Goal: Task Accomplishment & Management: Manage account settings

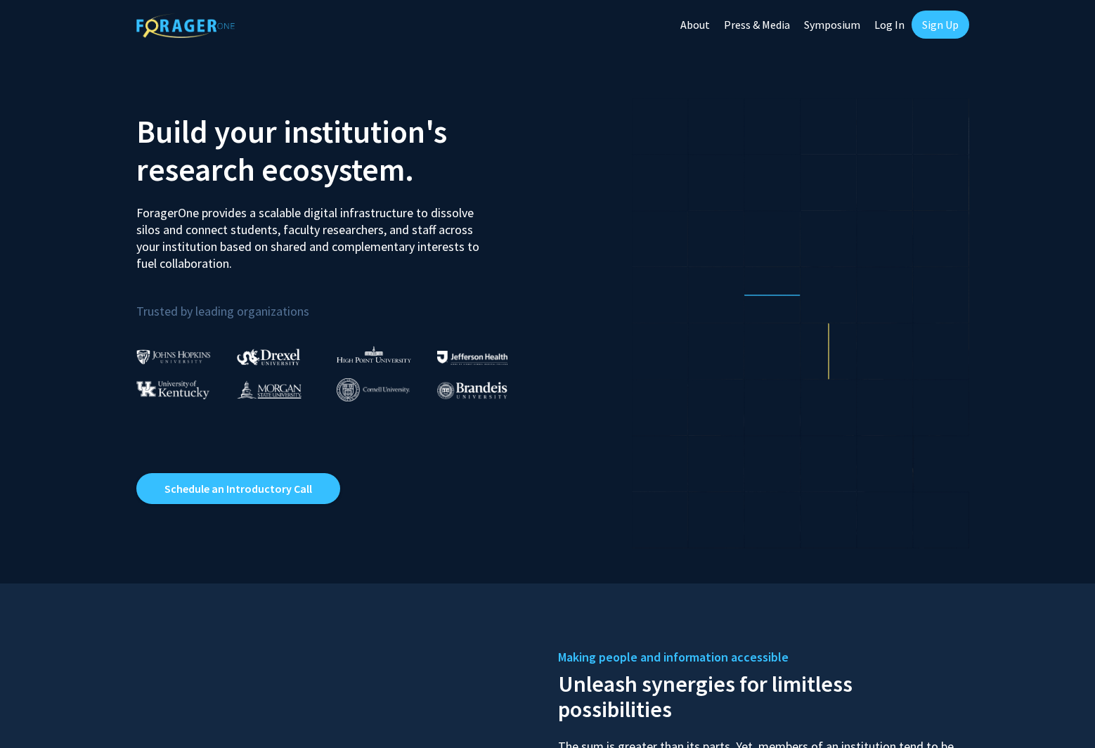
click at [886, 22] on link "Log In" at bounding box center [889, 24] width 44 height 49
select select
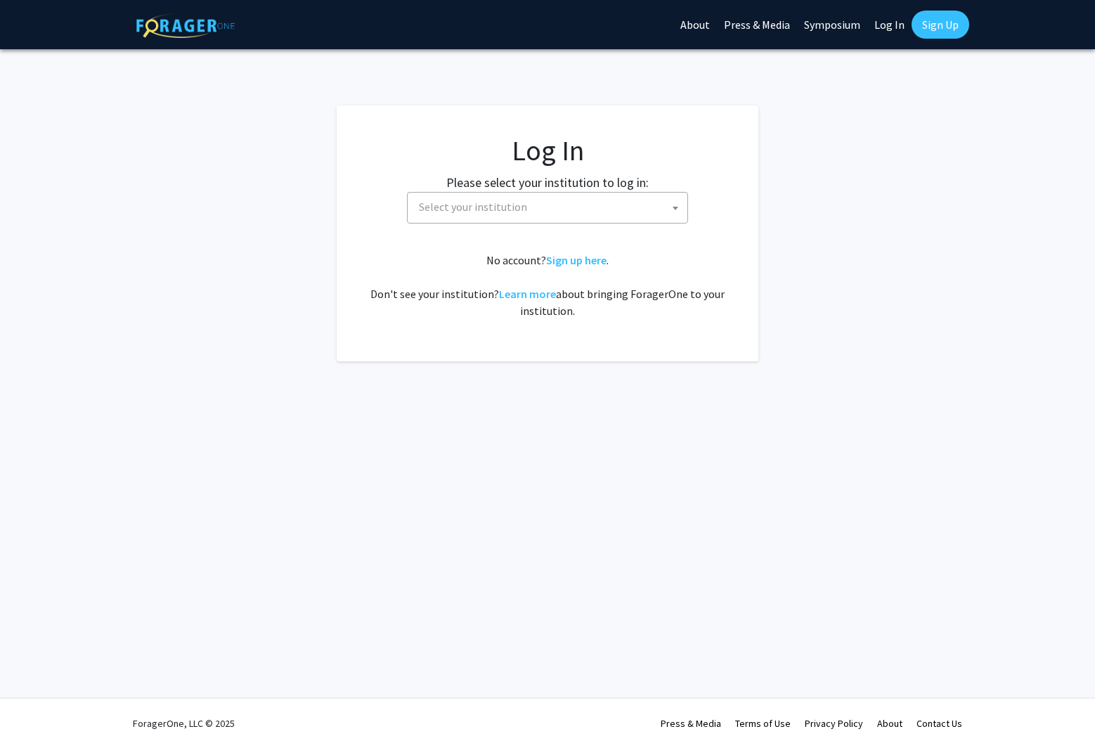
click at [509, 213] on span "Select your institution" at bounding box center [473, 207] width 108 height 14
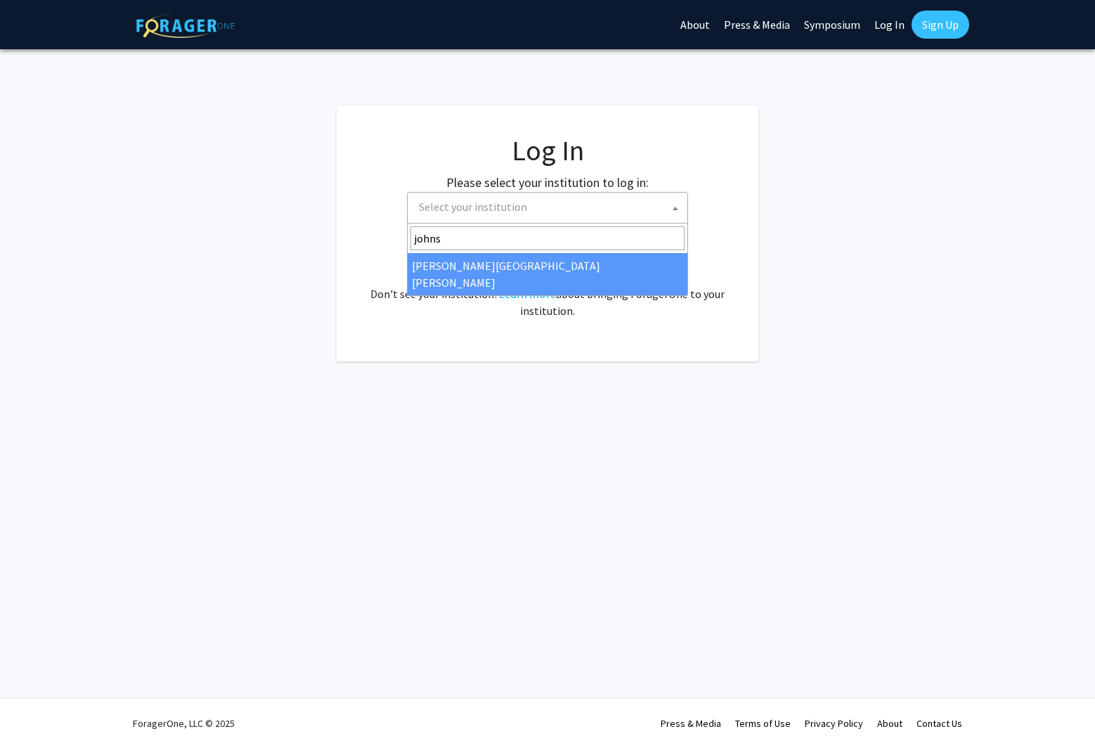
type input "johns"
select select "1"
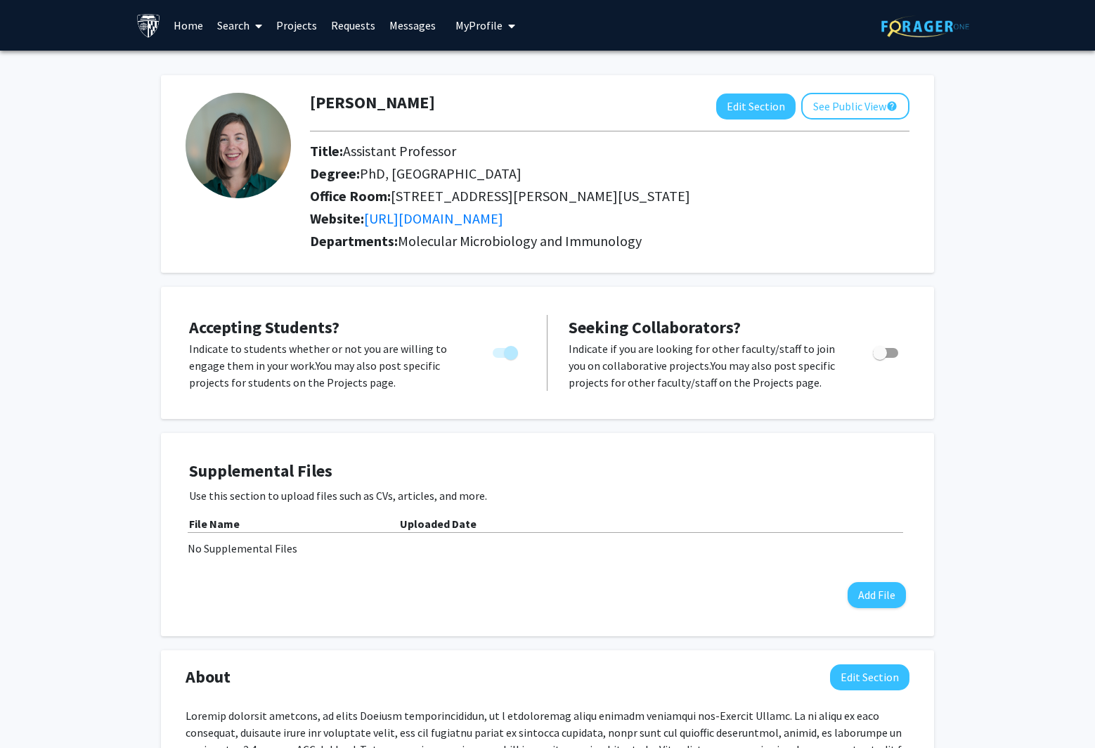
click at [292, 27] on link "Projects" at bounding box center [296, 25] width 55 height 49
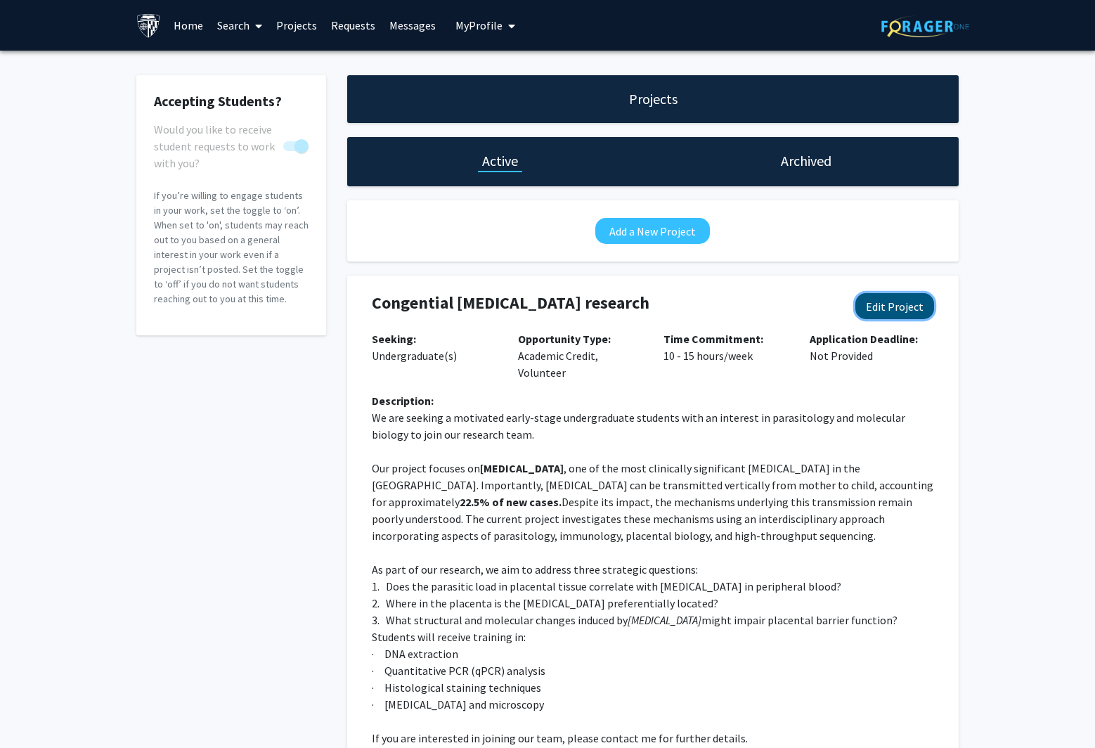
click at [914, 306] on button "Edit Project" at bounding box center [894, 306] width 79 height 26
select select "10 - 15"
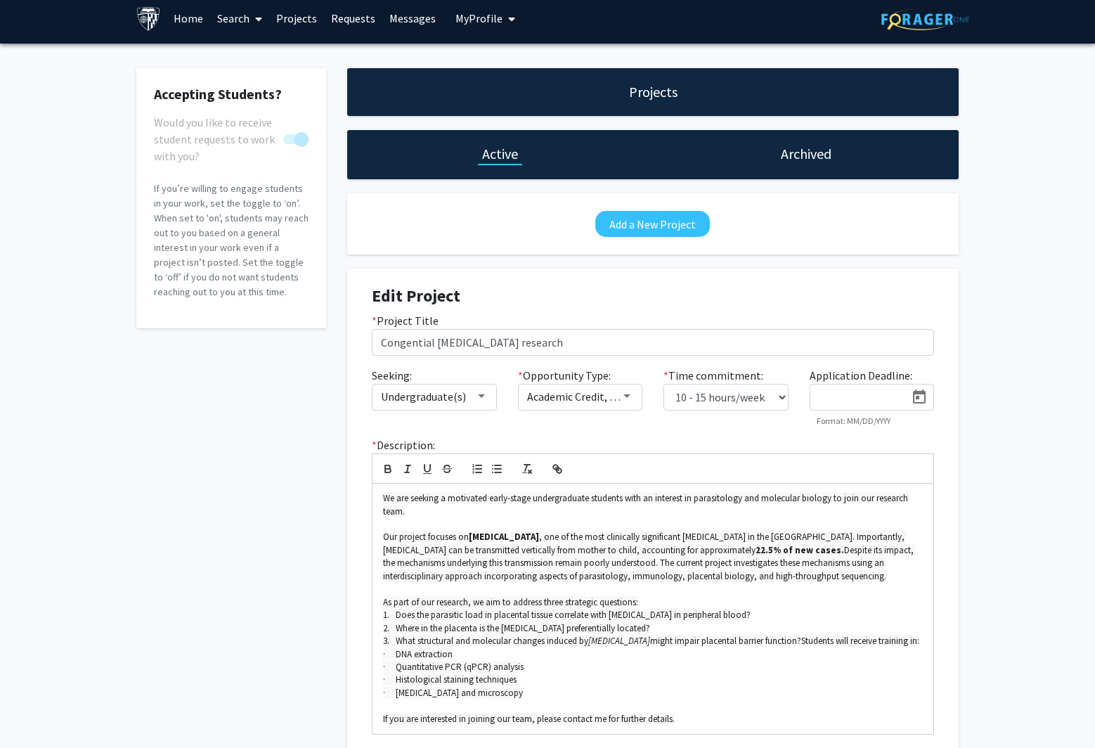
scroll to position [169, 0]
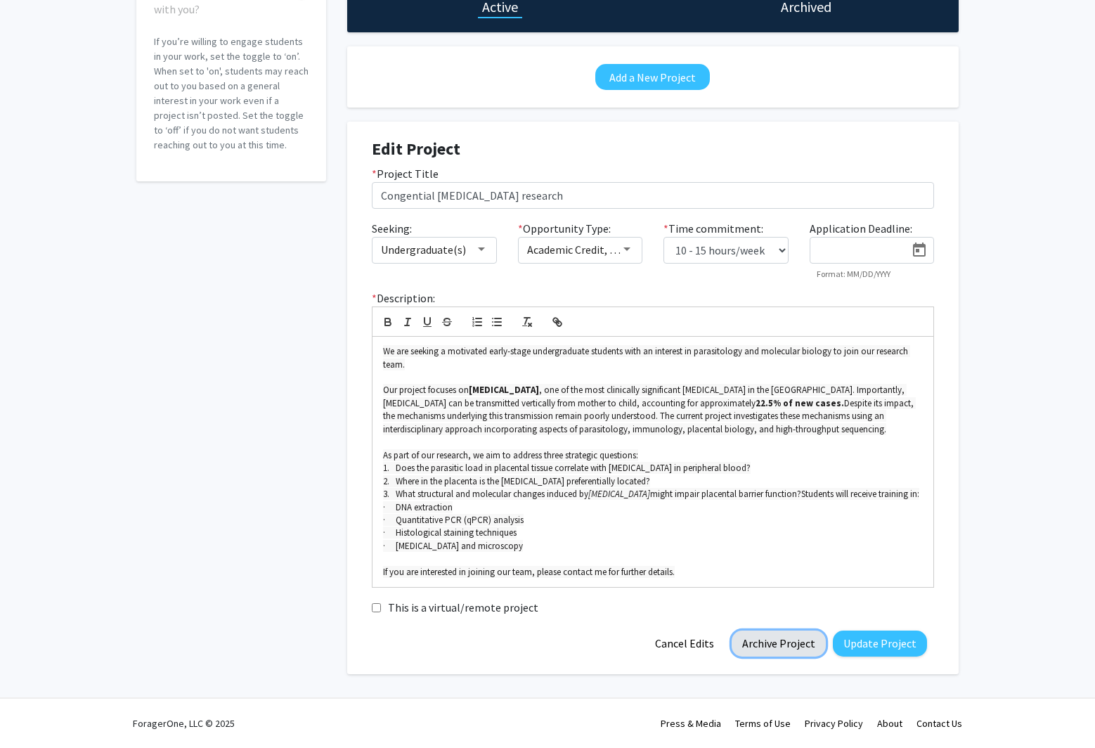
click at [798, 641] on button "Archive Project" at bounding box center [779, 643] width 94 height 26
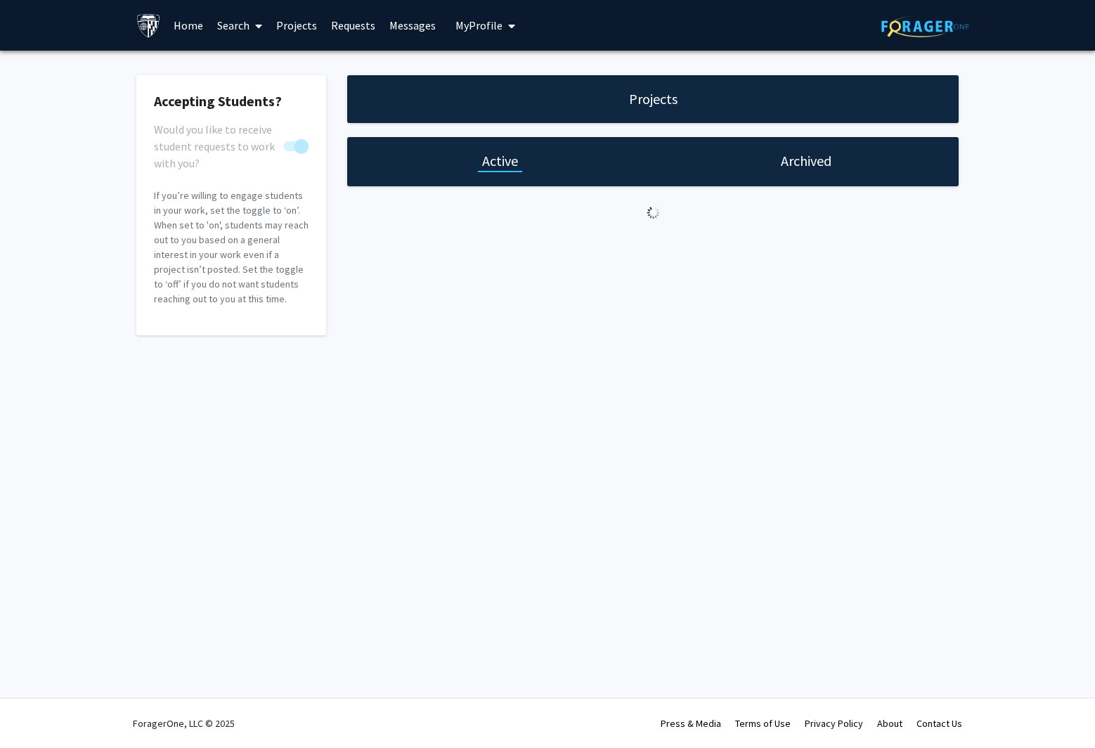
scroll to position [0, 0]
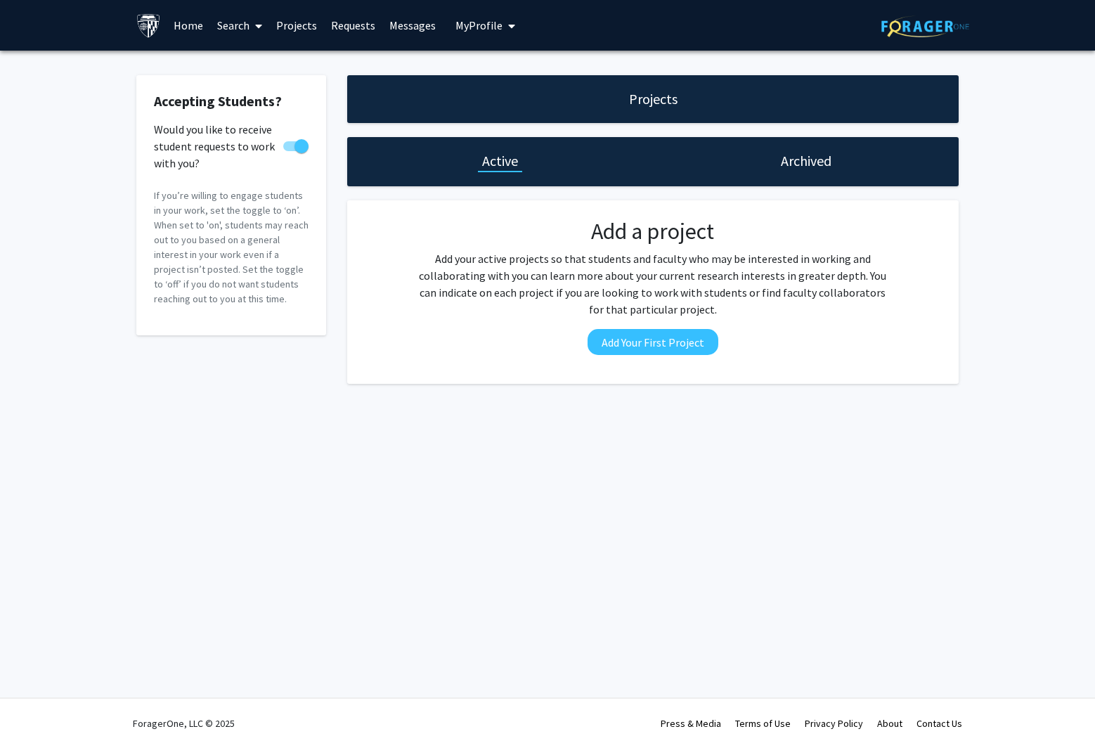
drag, startPoint x: 793, startPoint y: 530, endPoint x: 1080, endPoint y: 544, distance: 287.1
click at [793, 530] on div "Skip navigation Home Search Projects Requests Messages My Profile Monica Mugnie…" at bounding box center [547, 374] width 1095 height 748
click at [297, 150] on span at bounding box center [301, 146] width 14 height 14
click at [290, 151] on input "Would you like to receive student requests to work with you?" at bounding box center [290, 151] width 1 height 1
click at [293, 150] on span at bounding box center [290, 146] width 14 height 14
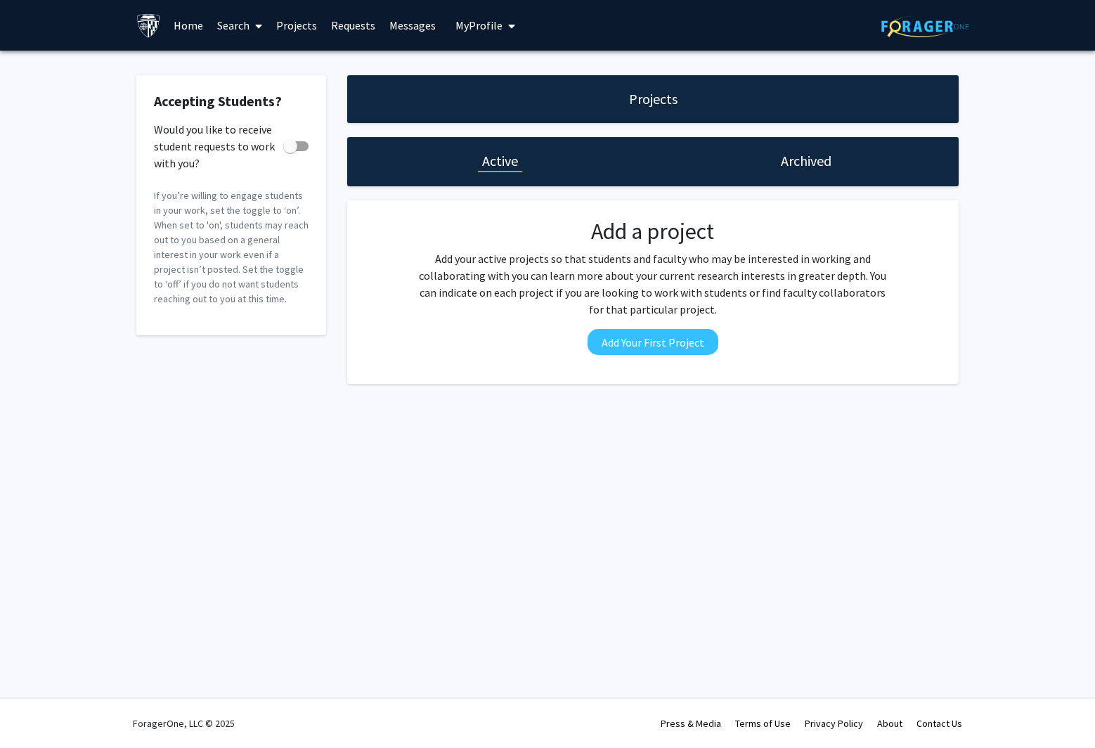
click at [290, 151] on input "Would you like to receive student requests to work with you?" at bounding box center [290, 151] width 1 height 1
checkbox input "true"
